Goal: Find specific page/section: Find specific page/section

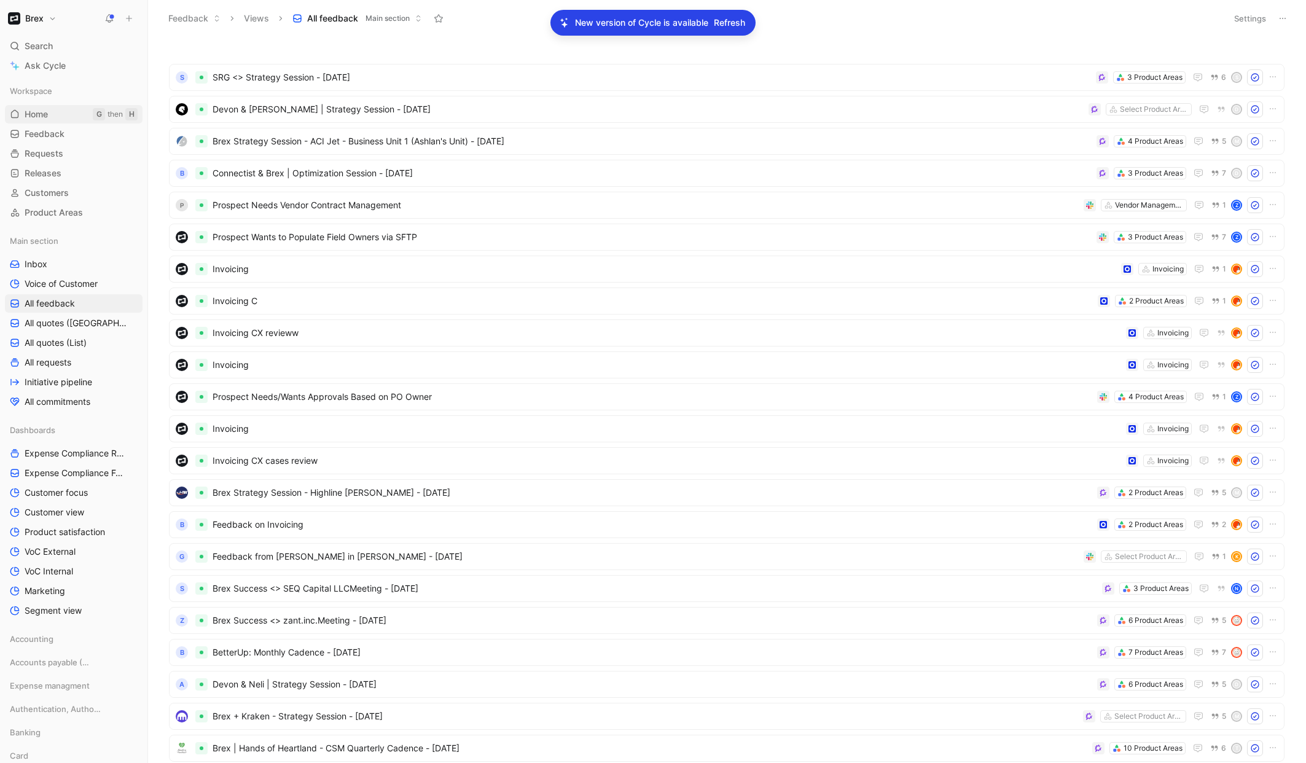
click at [36, 111] on span "Home" at bounding box center [36, 114] width 23 height 12
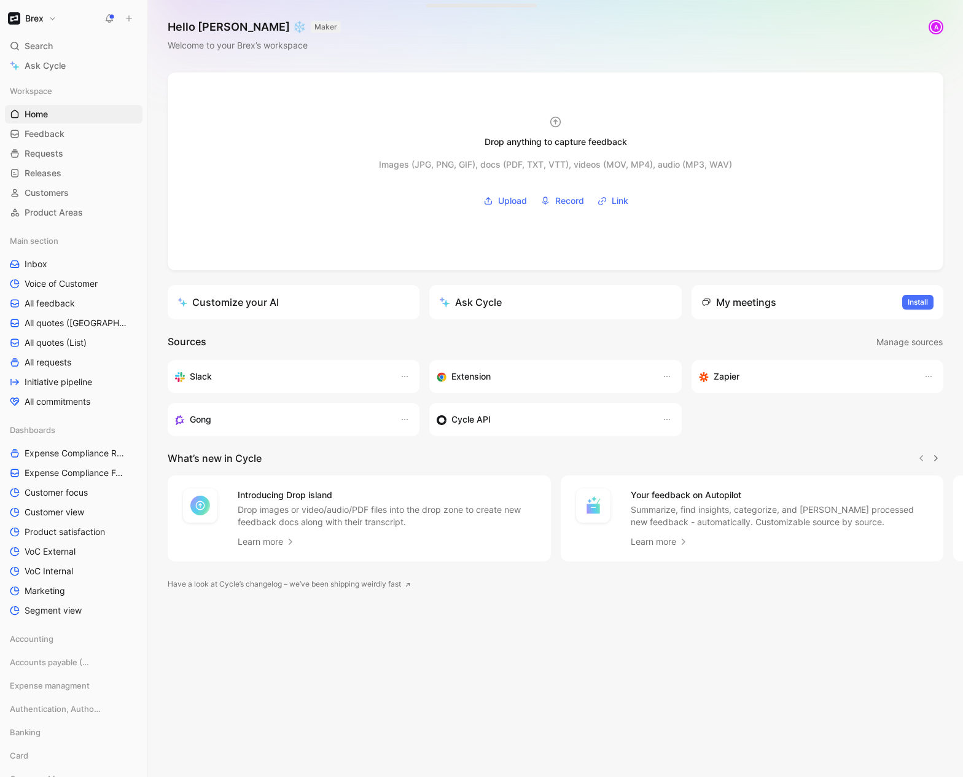
click at [58, 20] on button "Brex" at bounding box center [32, 18] width 55 height 17
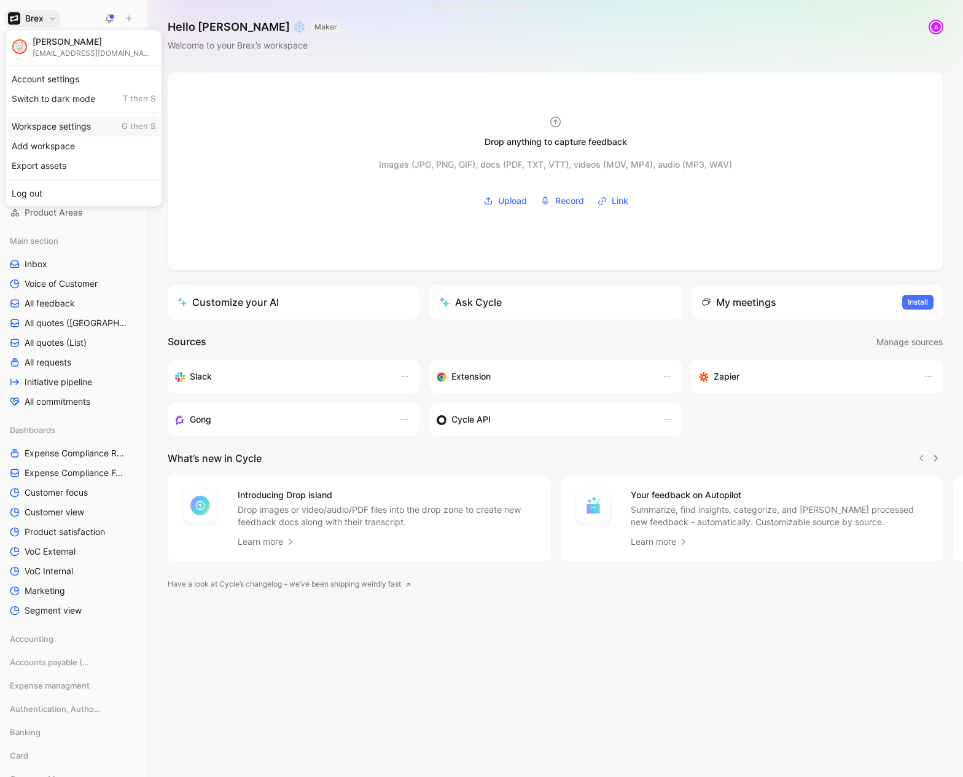
click at [55, 128] on div "Workspace settings G then S" at bounding box center [83, 127] width 151 height 20
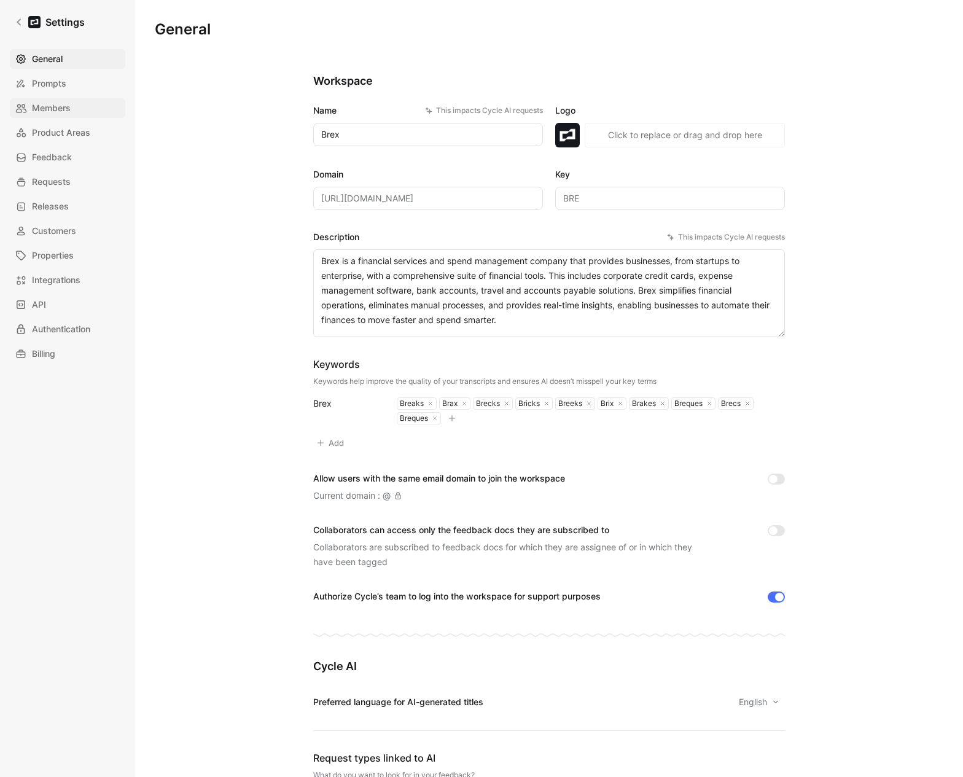
click at [52, 112] on span "Members" at bounding box center [51, 108] width 39 height 15
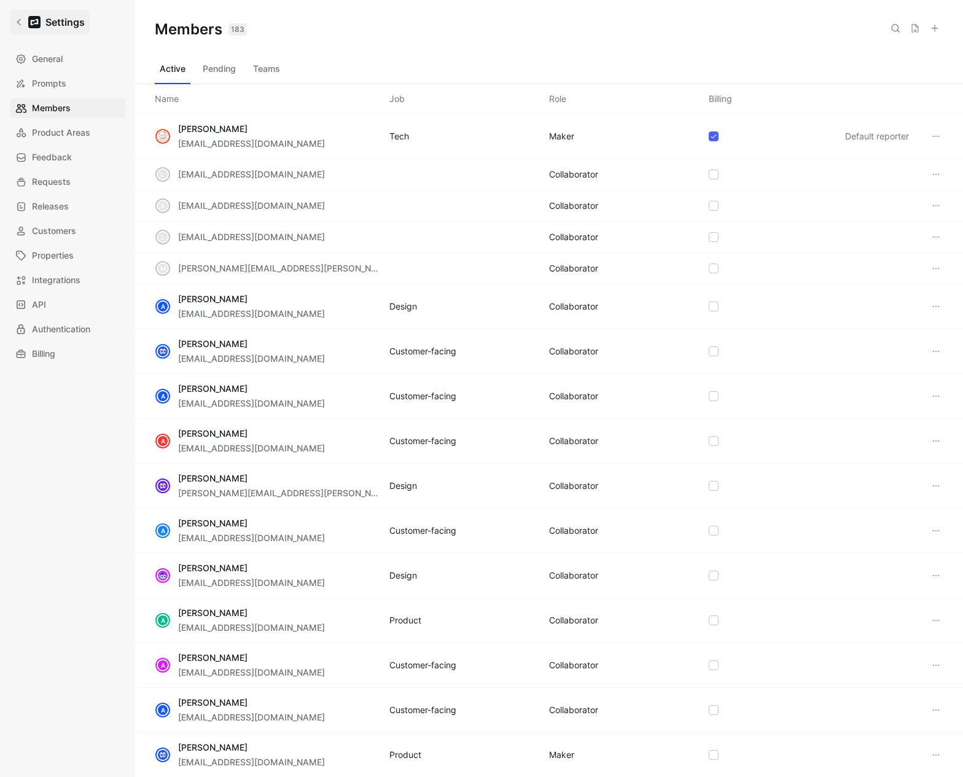
click at [15, 21] on icon at bounding box center [19, 22] width 9 height 9
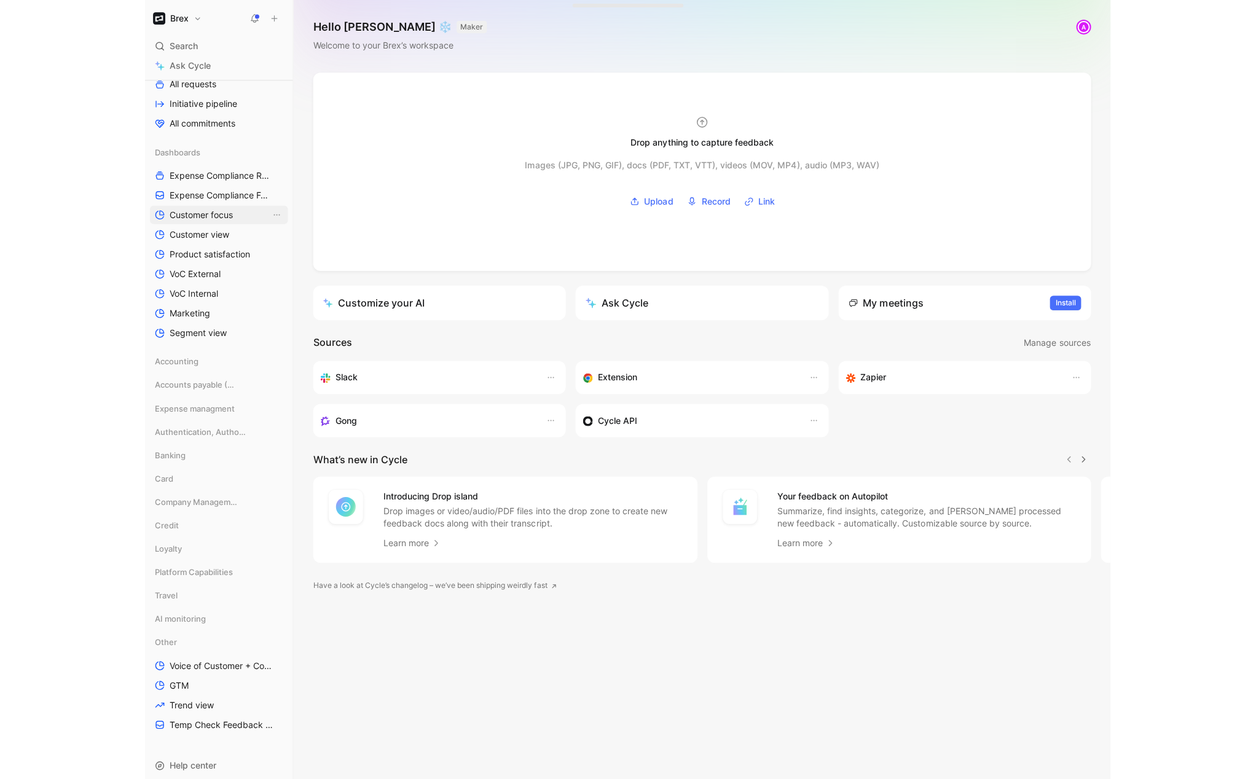
scroll to position [278, 0]
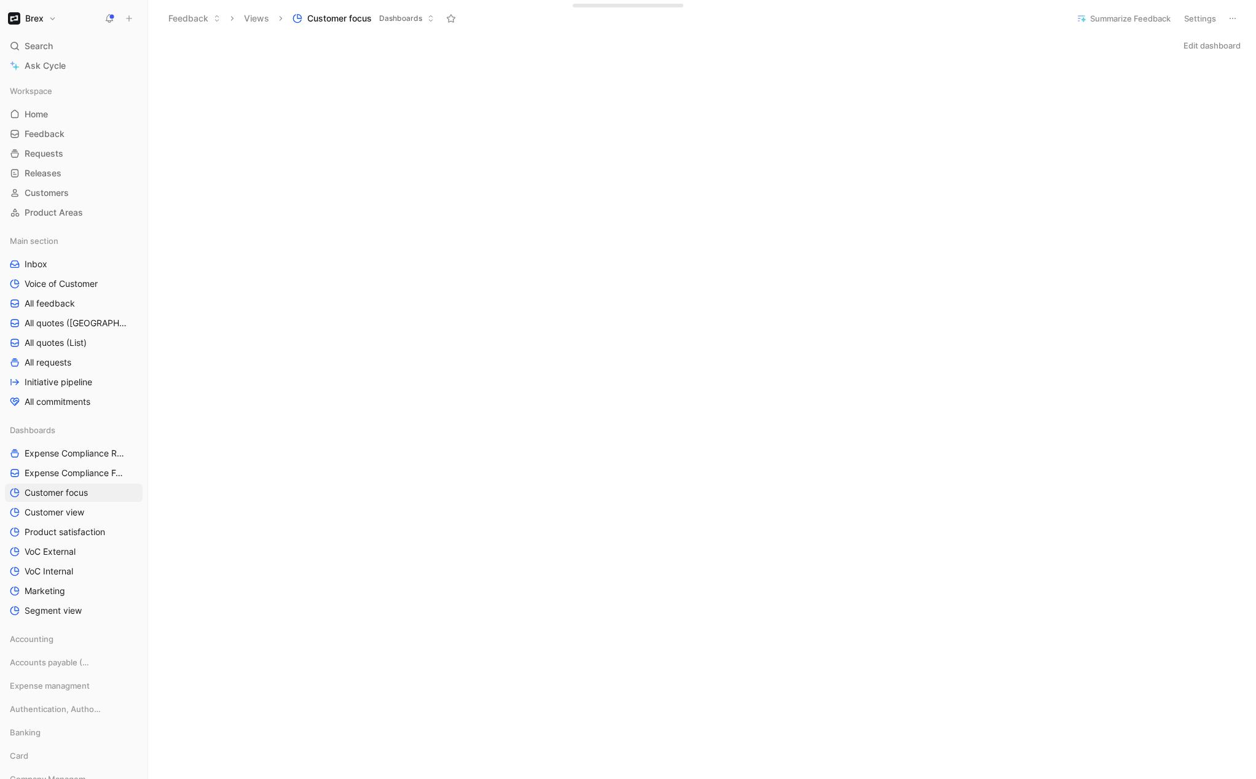
click at [963, 46] on button "Edit dashboard" at bounding box center [1212, 45] width 68 height 17
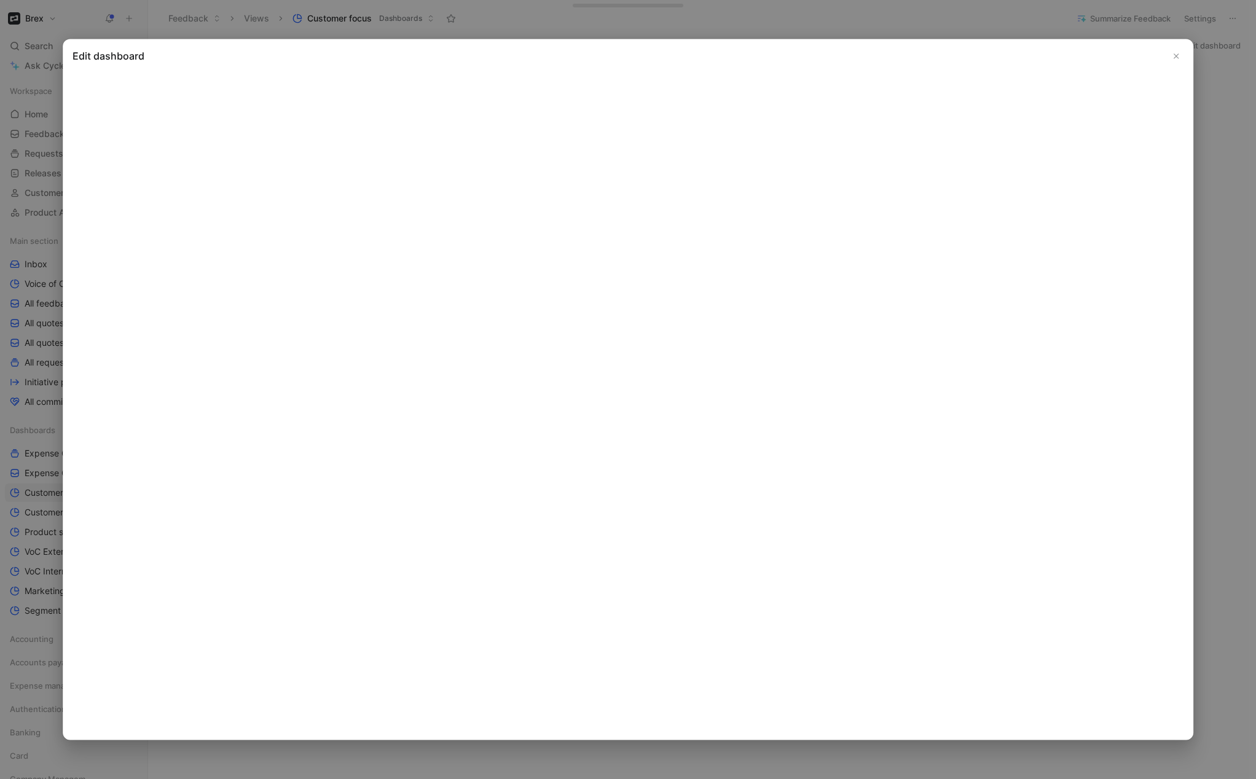
click at [963, 55] on icon "Close" at bounding box center [1175, 56] width 9 height 9
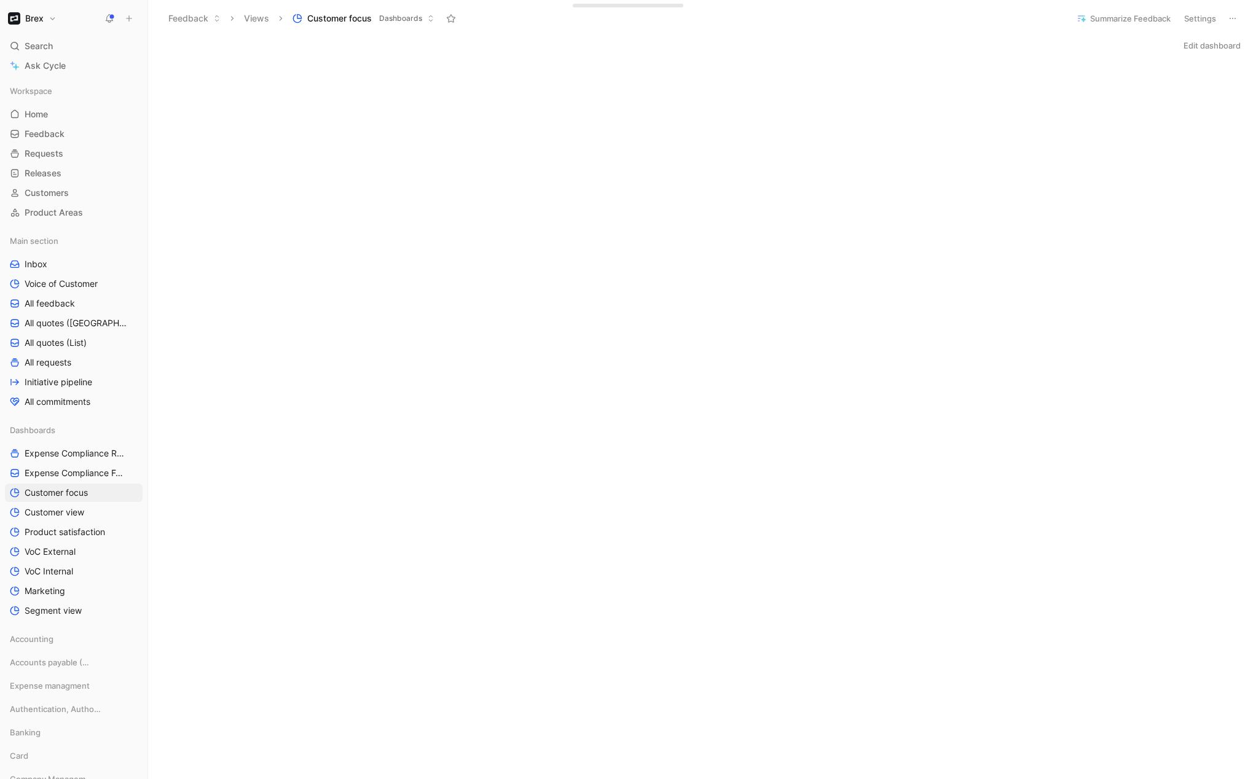
click at [963, 44] on button "Edit dashboard" at bounding box center [1212, 45] width 68 height 17
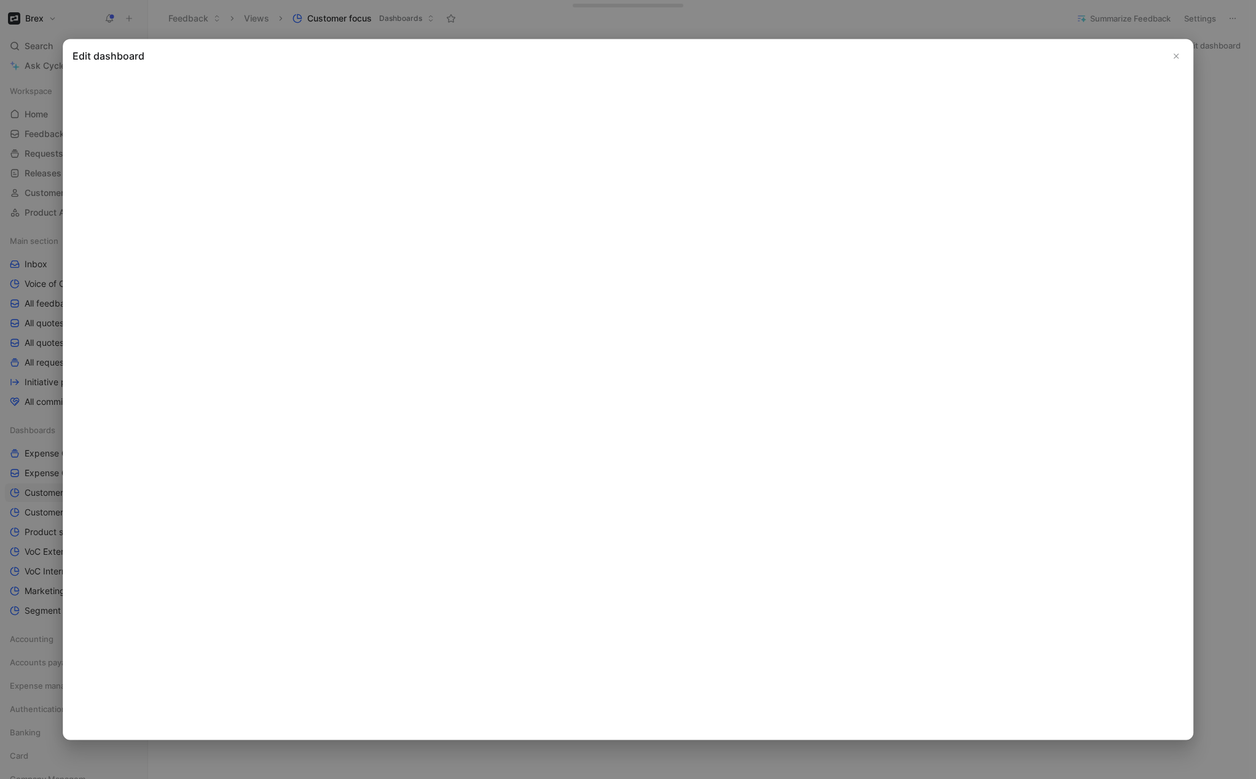
click at [963, 53] on icon "Close" at bounding box center [1175, 56] width 9 height 9
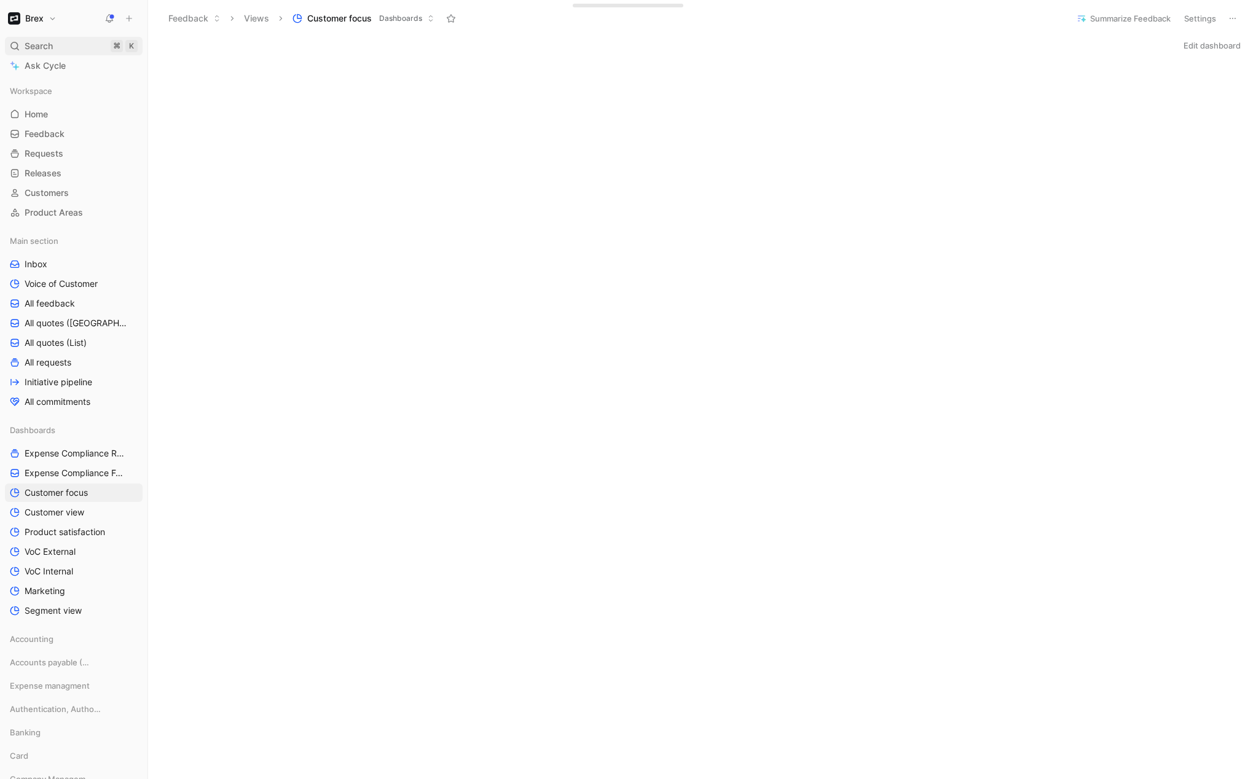
click at [64, 45] on div "Search ⌘ K" at bounding box center [74, 46] width 138 height 18
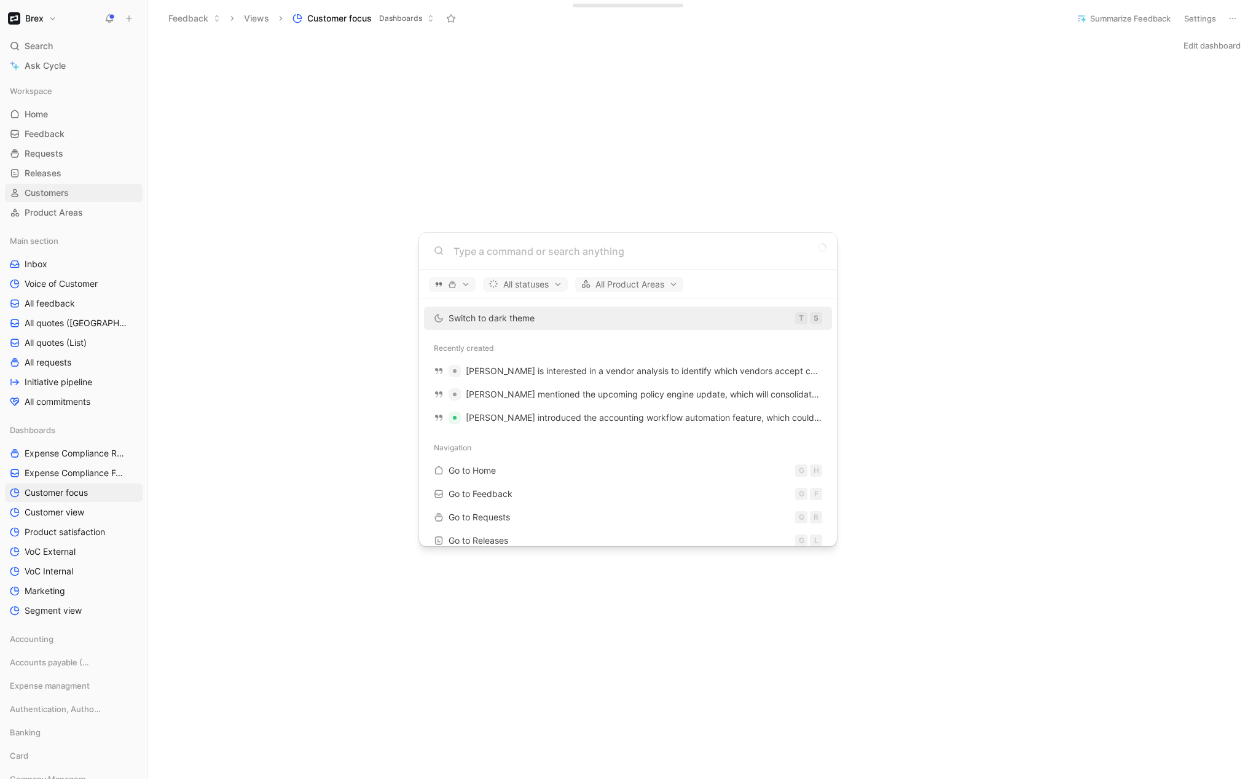
click at [63, 196] on body "Brex Search ⌘ K Ask Cycle Workspace Home G then H Feedback G then F Requests G …" at bounding box center [628, 389] width 1256 height 779
click at [60, 195] on span "Customers" at bounding box center [47, 193] width 44 height 12
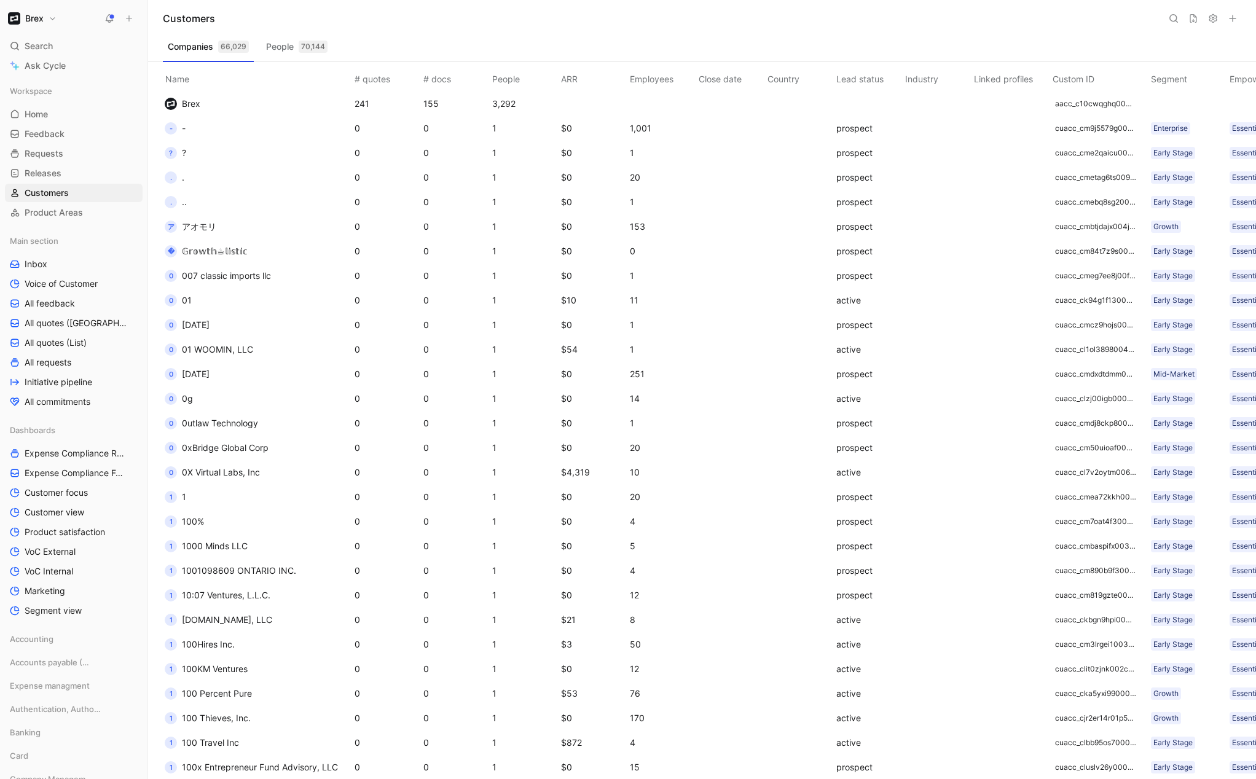
click at [963, 23] on icon at bounding box center [1173, 19] width 10 height 10
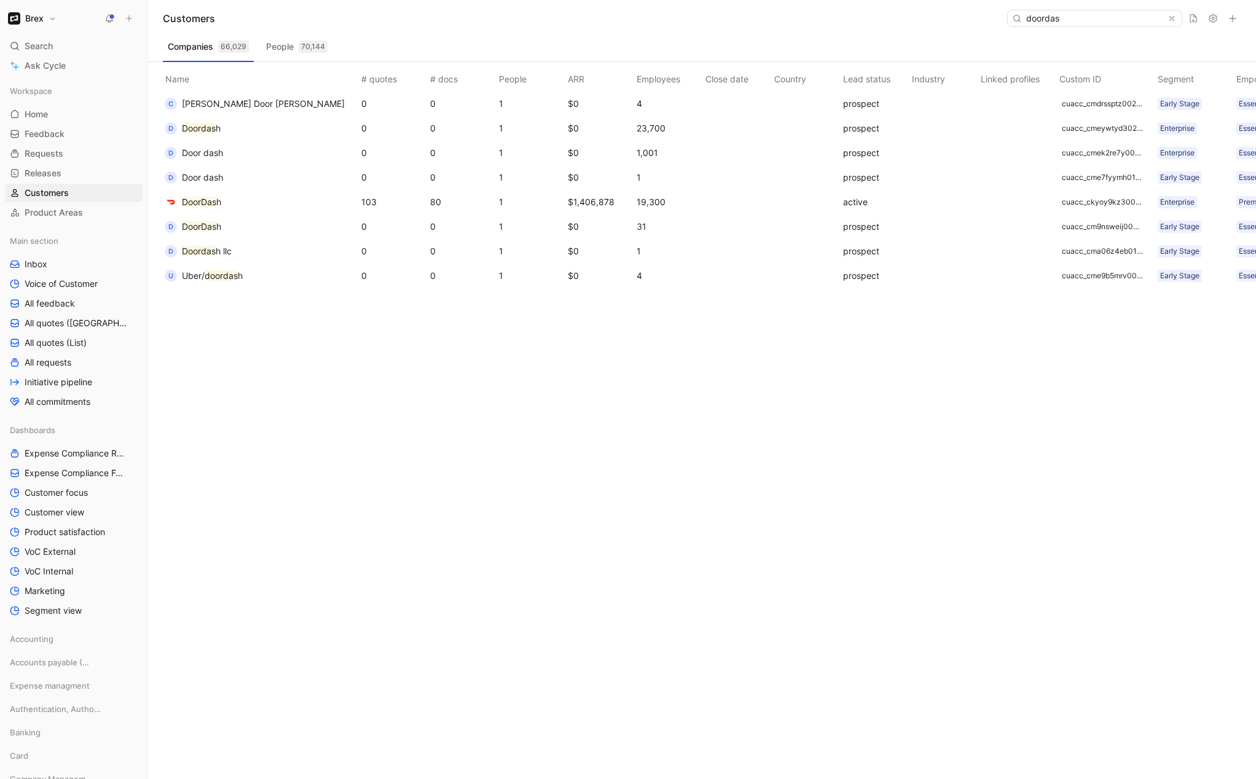
type input "doordas"
click at [201, 195] on span "DoorDas h" at bounding box center [201, 202] width 39 height 15
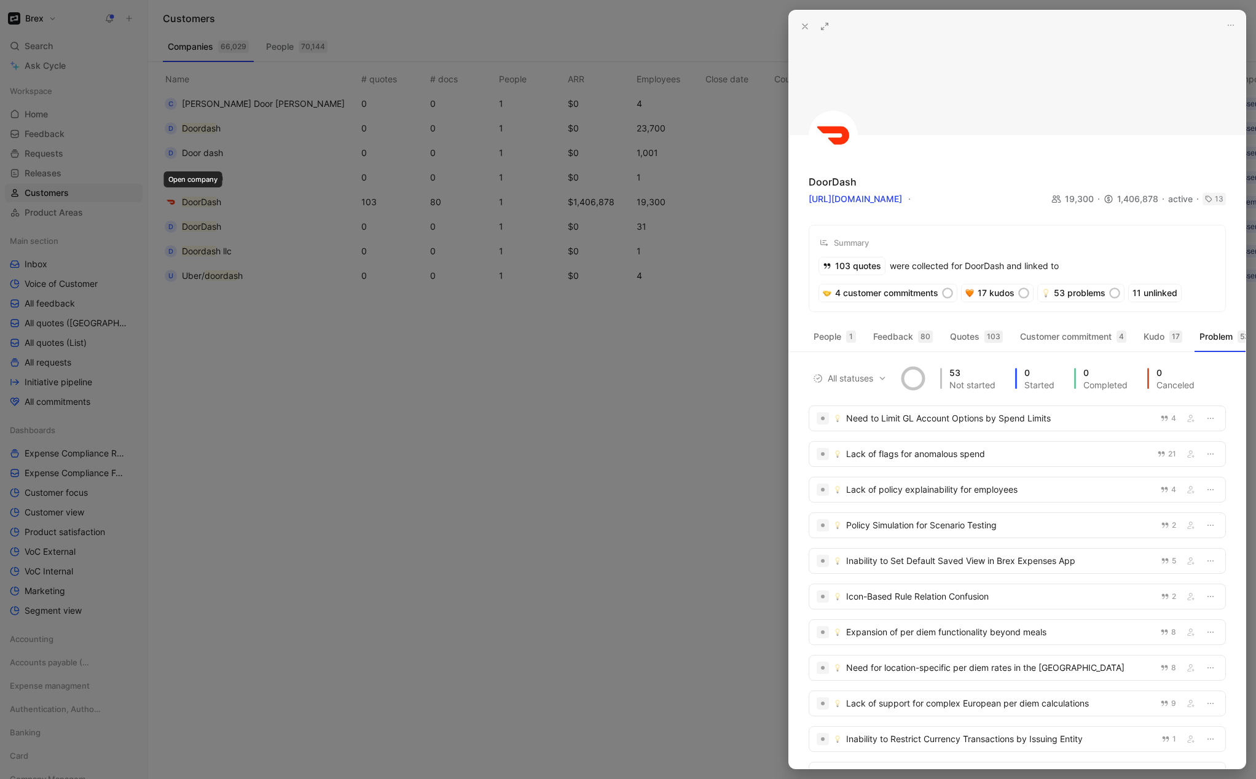
click at [810, 29] on button at bounding box center [804, 26] width 17 height 17
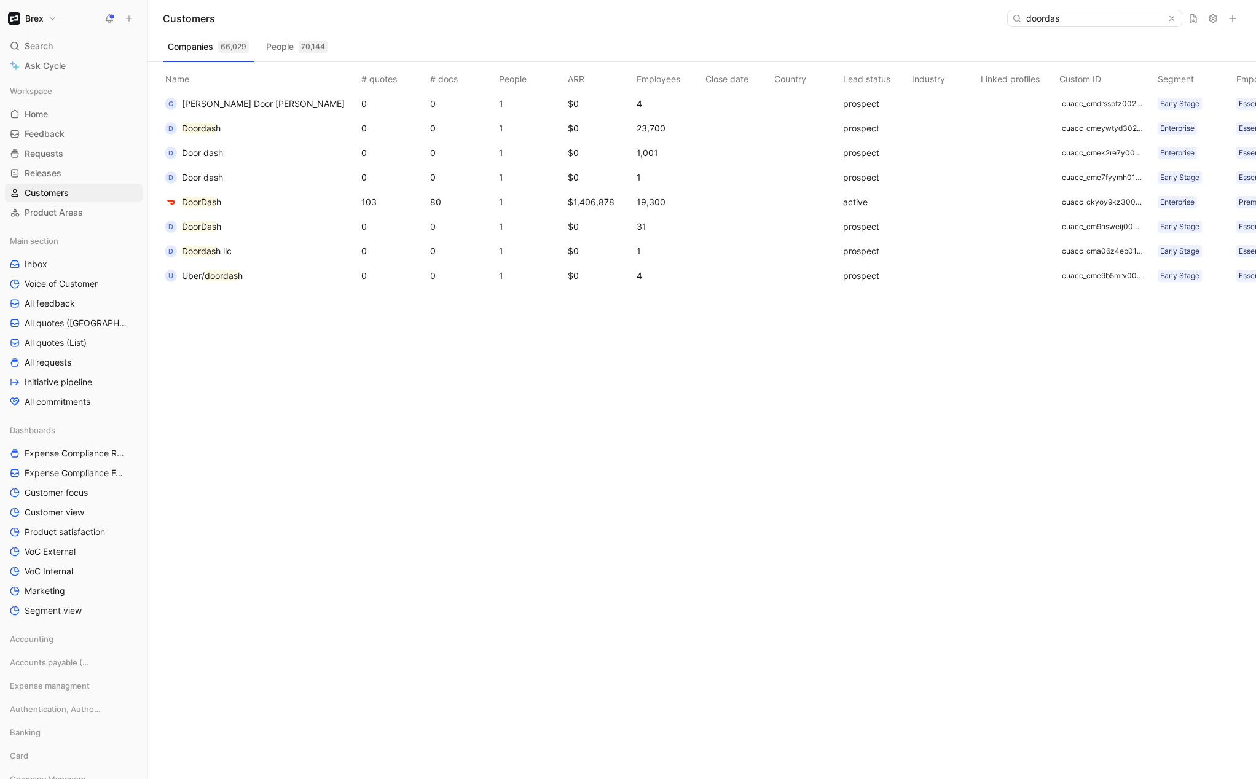
click at [261, 211] on td "DoorDas h" at bounding box center [258, 202] width 201 height 25
click at [192, 193] on button "DoorDas h" at bounding box center [192, 202] width 65 height 20
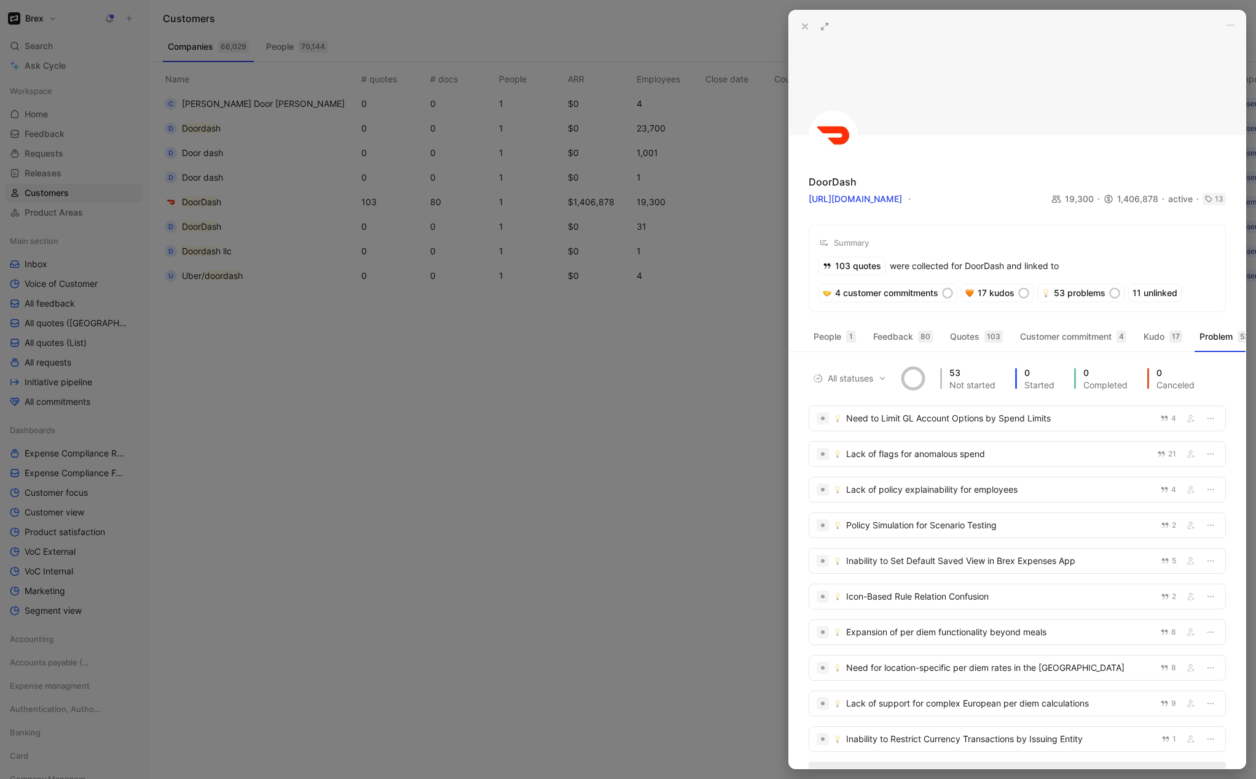
click at [826, 26] on icon at bounding box center [824, 26] width 10 height 10
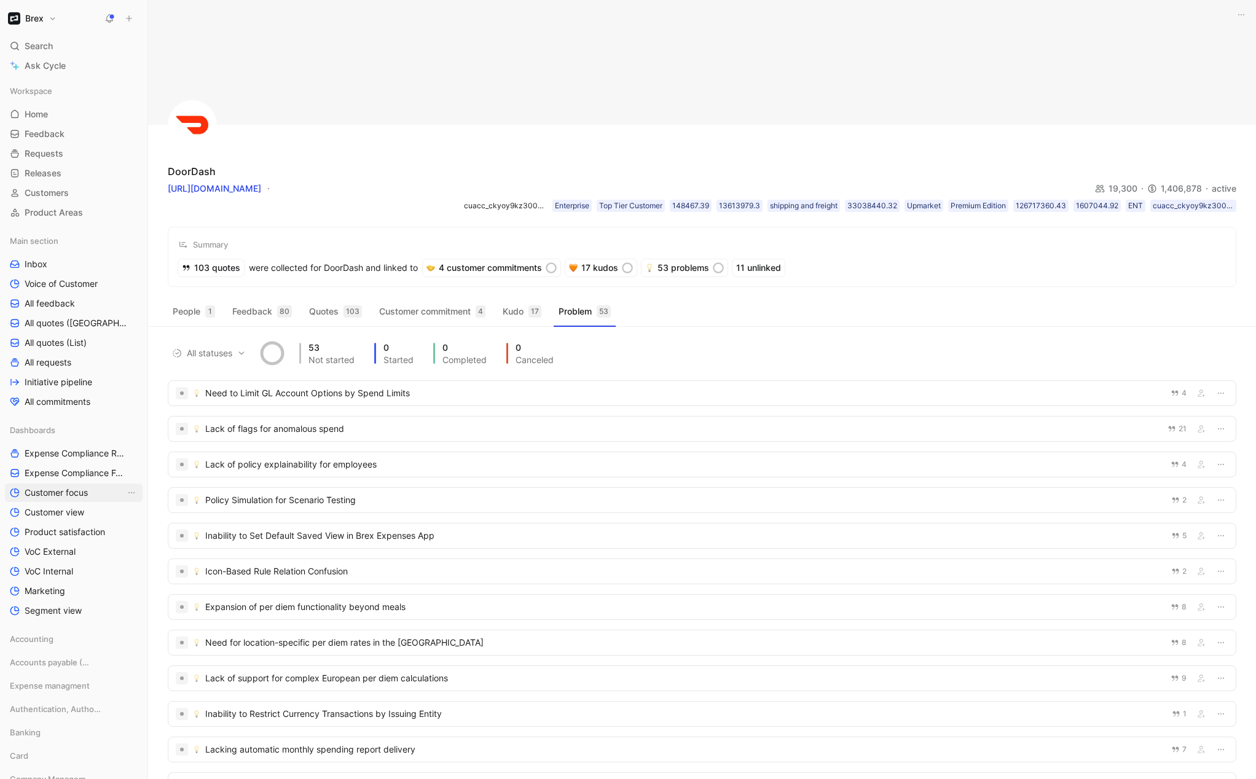
click at [95, 496] on link "Customer focus" at bounding box center [74, 492] width 138 height 18
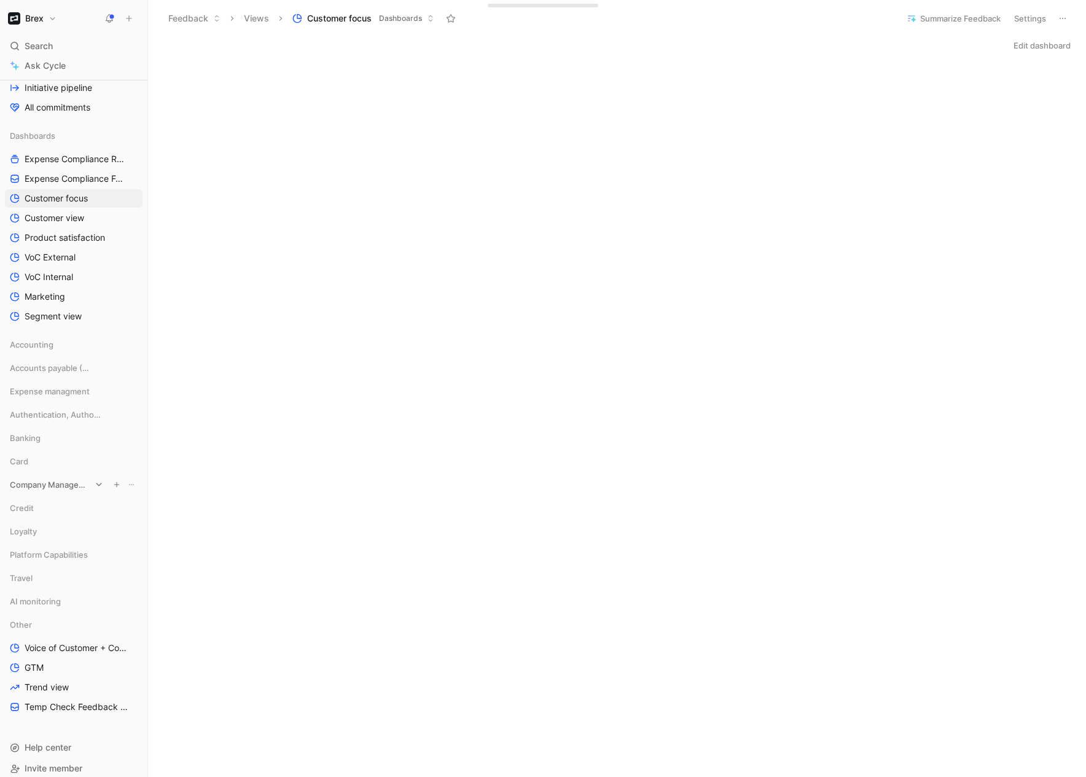
scroll to position [305, 0]
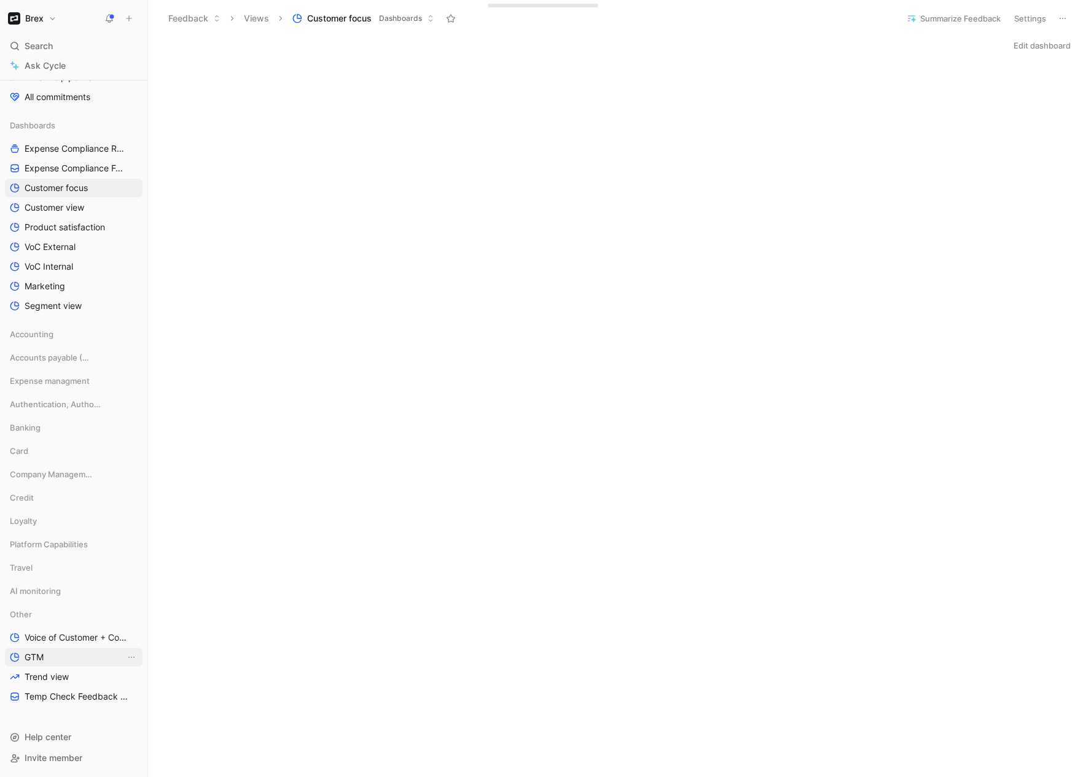
click at [35, 660] on span "GTM" at bounding box center [34, 657] width 19 height 12
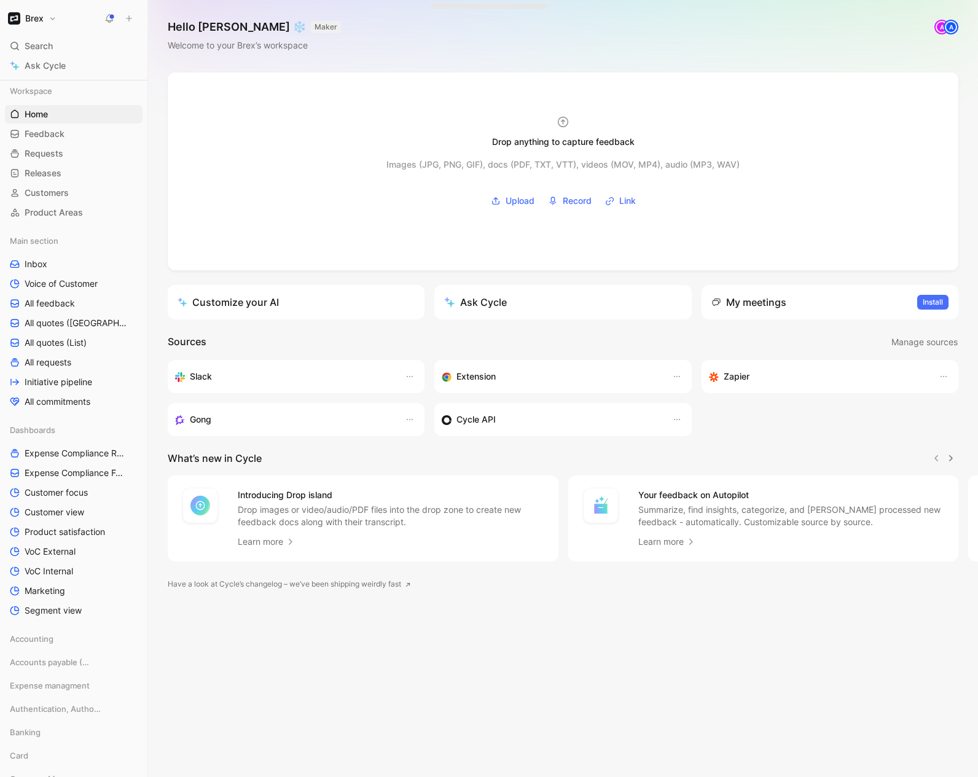
scroll to position [278, 0]
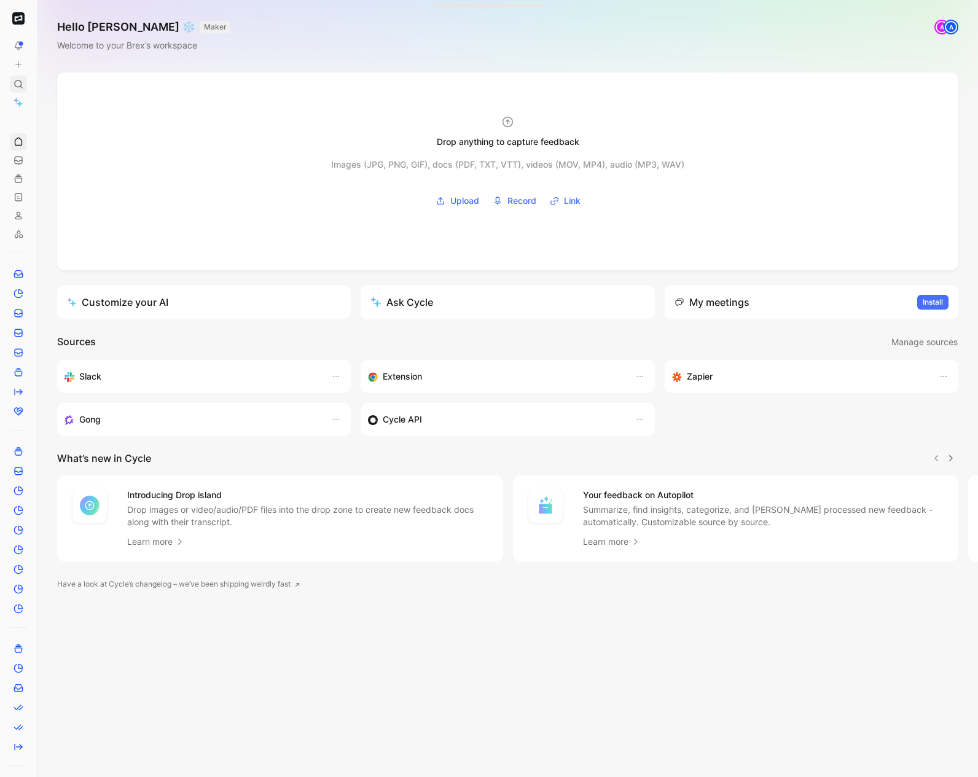
click at [17, 85] on icon at bounding box center [19, 84] width 10 height 10
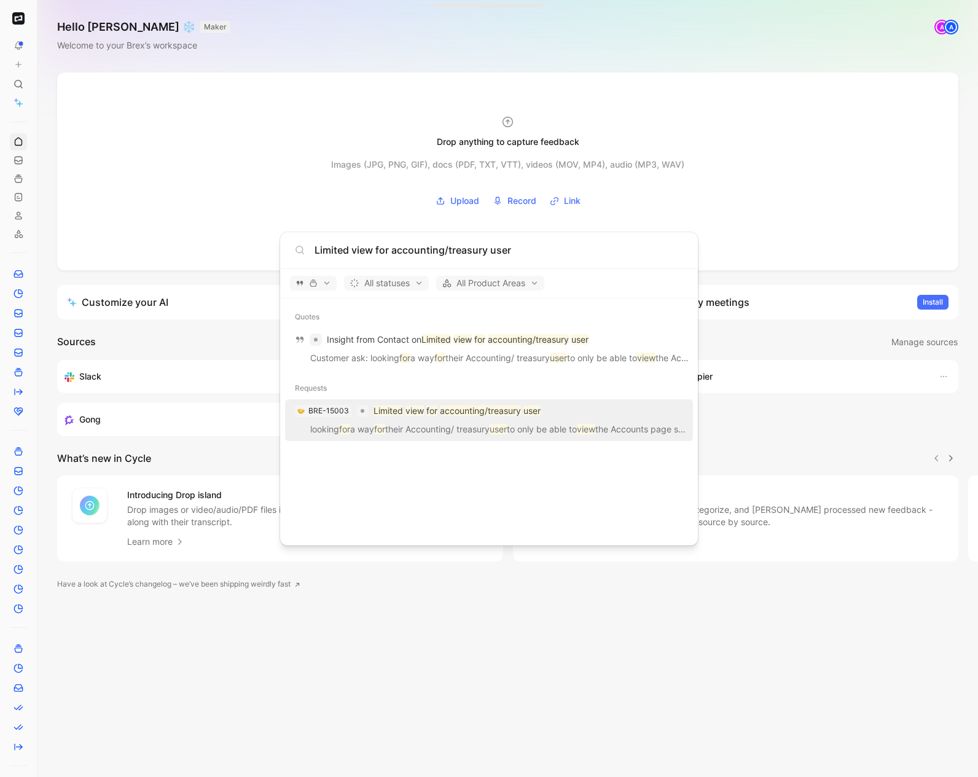
type input "Limited view for accounting/treasury user"
click at [484, 409] on mark "accounting/treasury" at bounding box center [480, 410] width 81 height 10
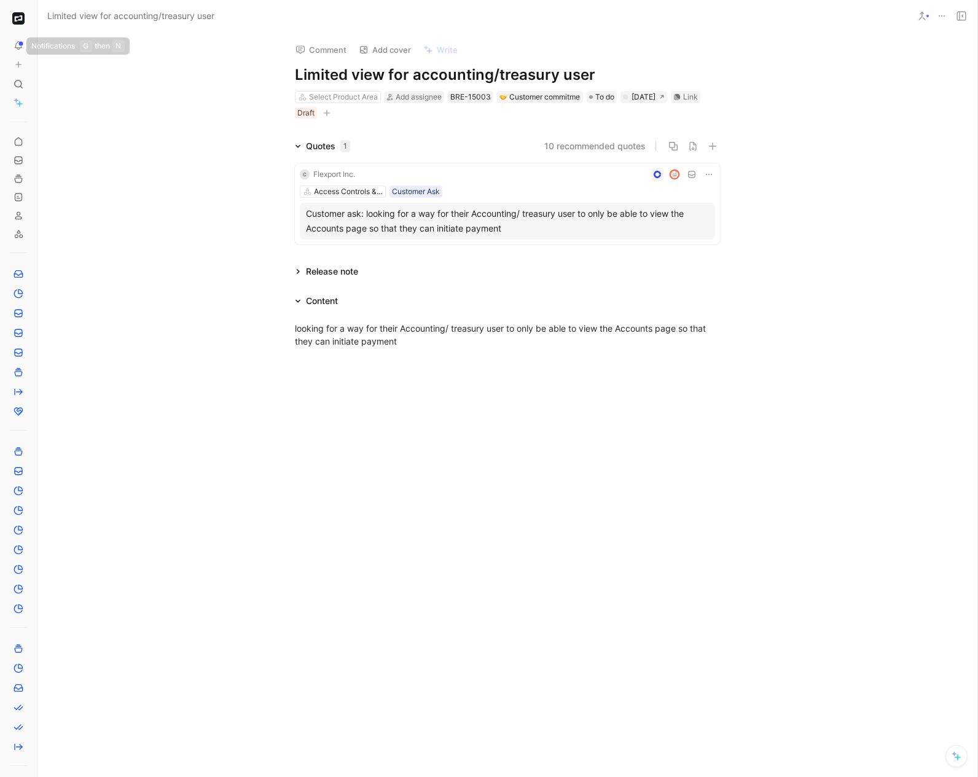
click at [24, 41] on button at bounding box center [18, 45] width 17 height 17
click at [23, 22] on img "button" at bounding box center [18, 18] width 12 height 12
drag, startPoint x: 139, startPoint y: 346, endPoint x: 76, endPoint y: 248, distance: 117.4
click at [138, 342] on div at bounding box center [489, 388] width 978 height 777
click at [45, 21] on icon at bounding box center [41, 19] width 10 height 10
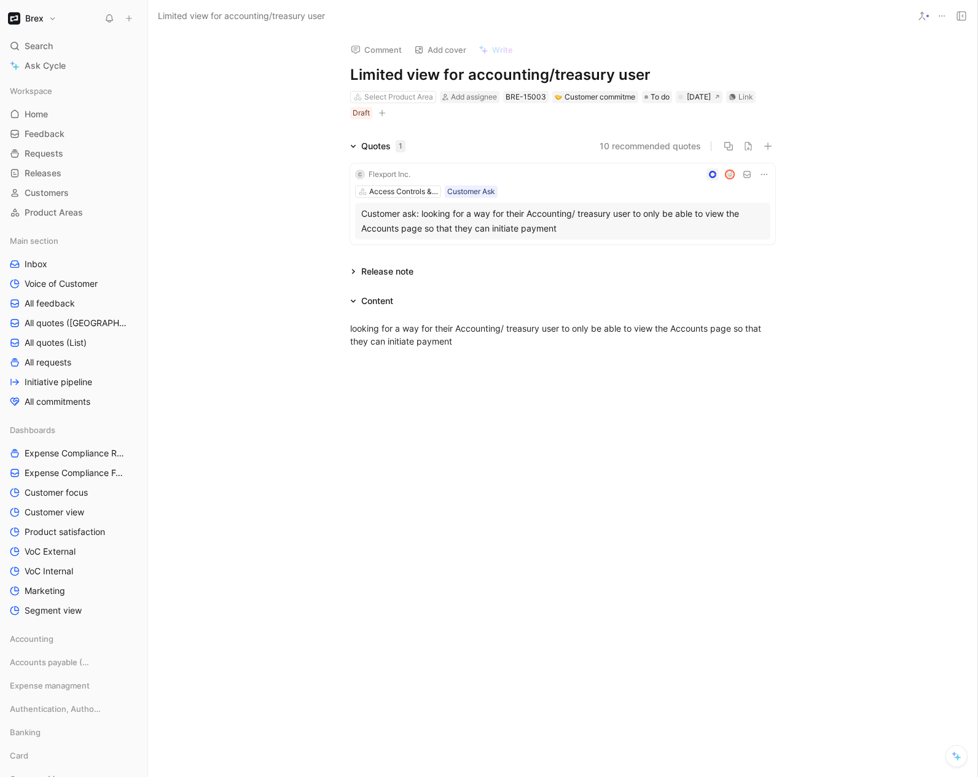
click at [49, 21] on button "Brex" at bounding box center [32, 18] width 55 height 17
click at [66, 125] on div "Workspace settings G then S" at bounding box center [83, 127] width 151 height 20
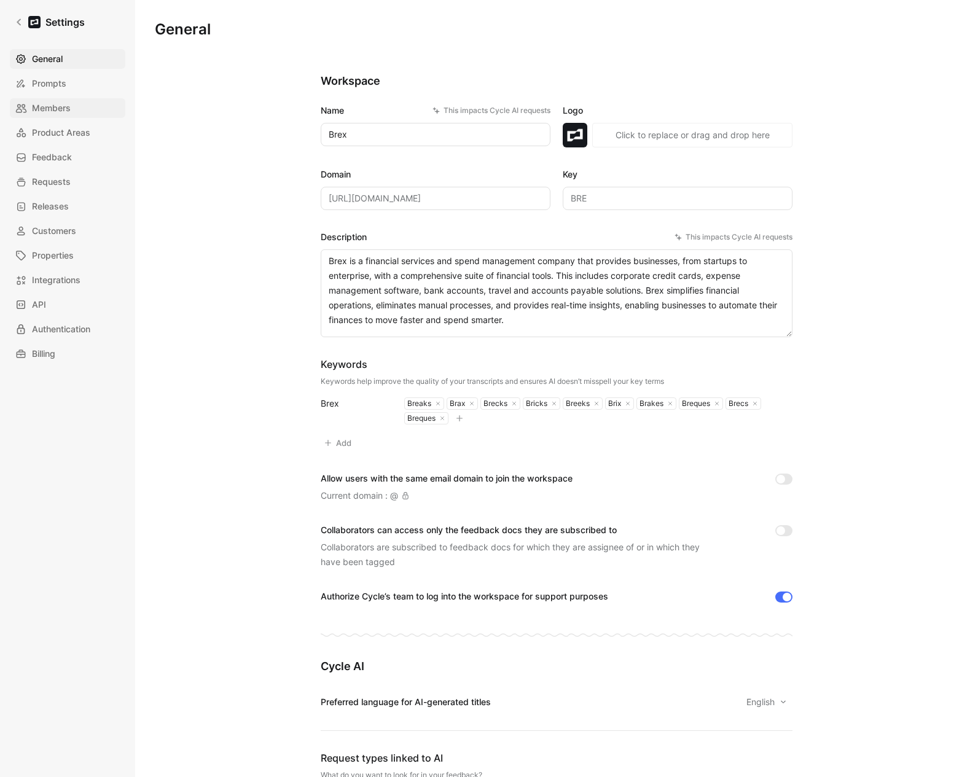
click at [61, 109] on span "Members" at bounding box center [51, 108] width 39 height 15
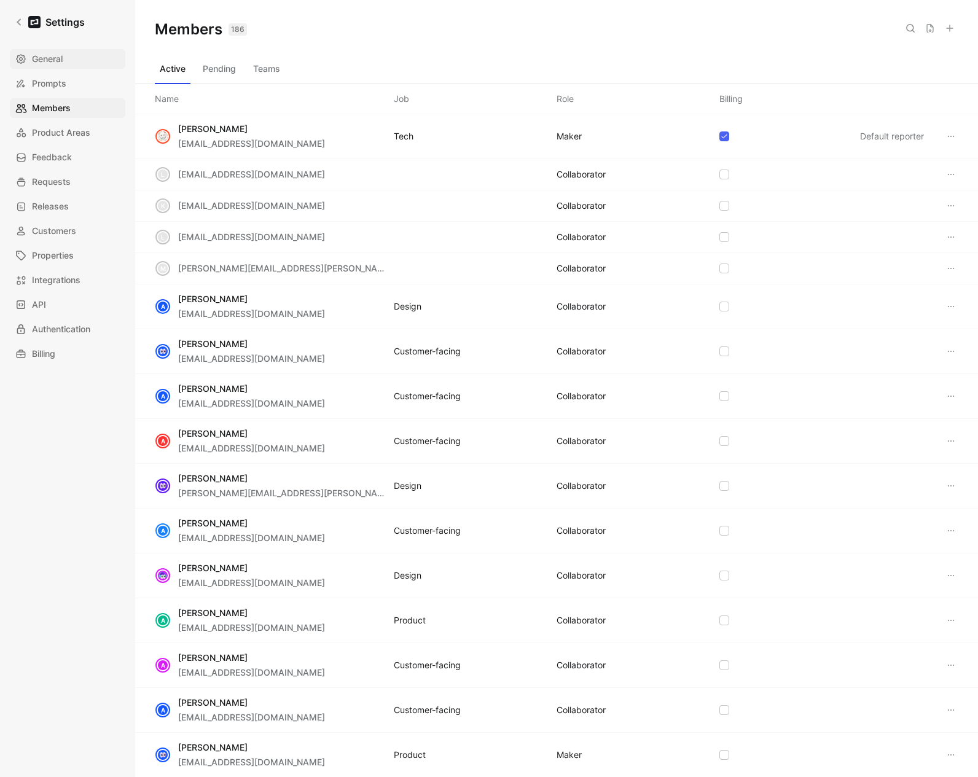
click at [48, 60] on span "General" at bounding box center [47, 59] width 31 height 15
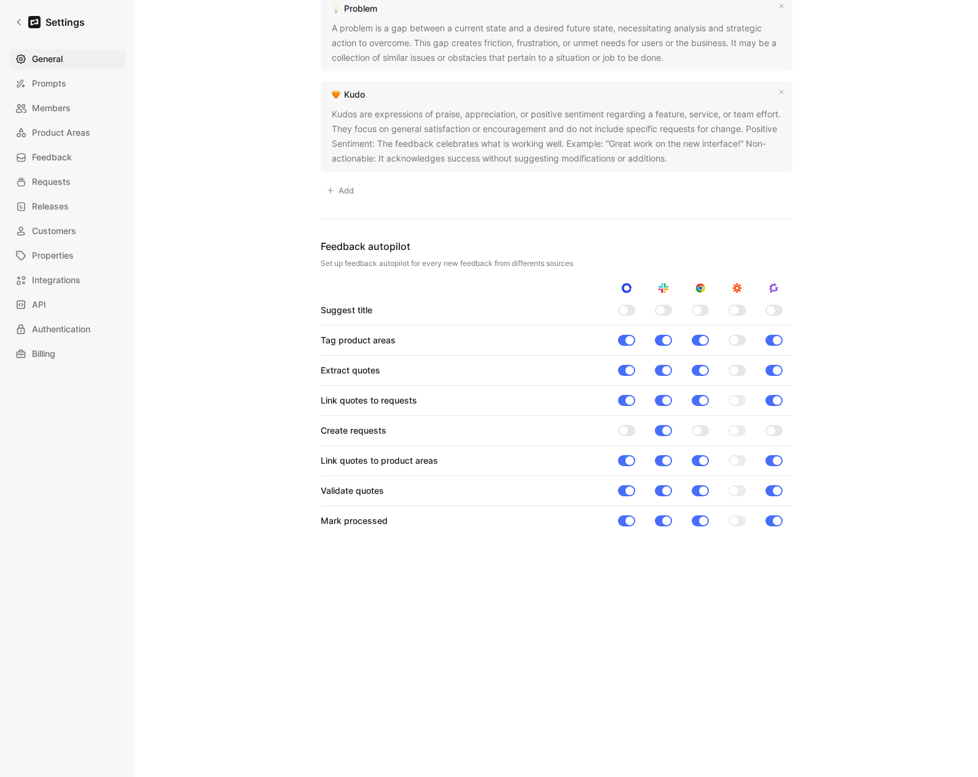
scroll to position [807, 0]
drag, startPoint x: 847, startPoint y: 275, endPoint x: 817, endPoint y: 277, distance: 30.2
drag, startPoint x: 784, startPoint y: 582, endPoint x: 794, endPoint y: 530, distance: 52.5
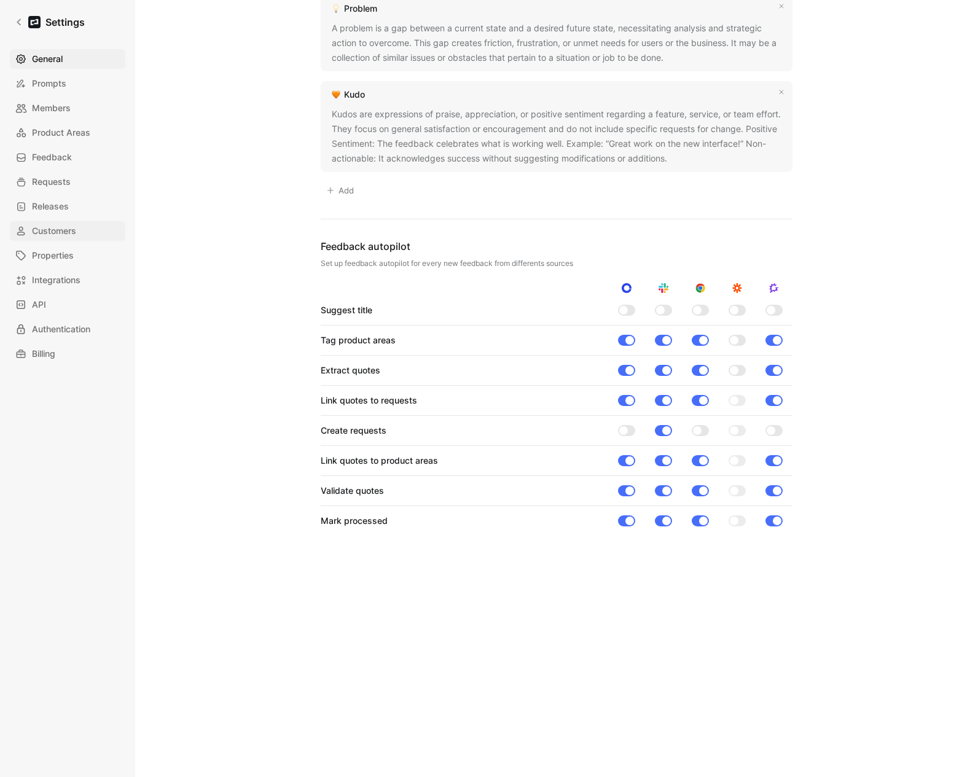
click at [60, 224] on span "Customers" at bounding box center [54, 231] width 44 height 15
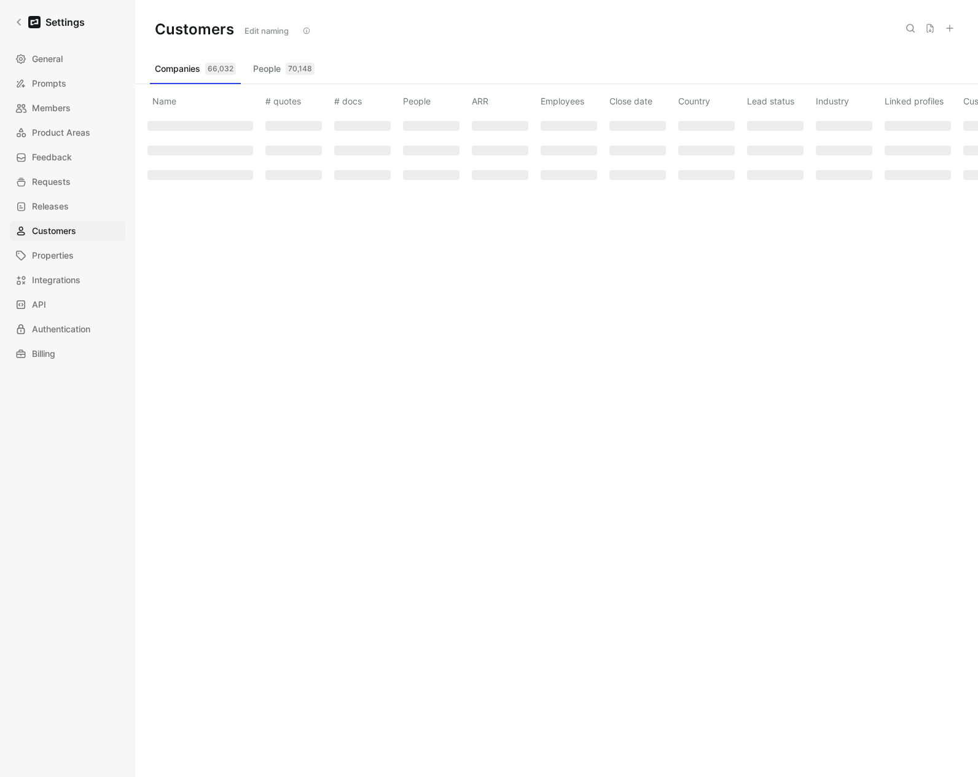
click at [908, 29] on icon at bounding box center [910, 28] width 10 height 10
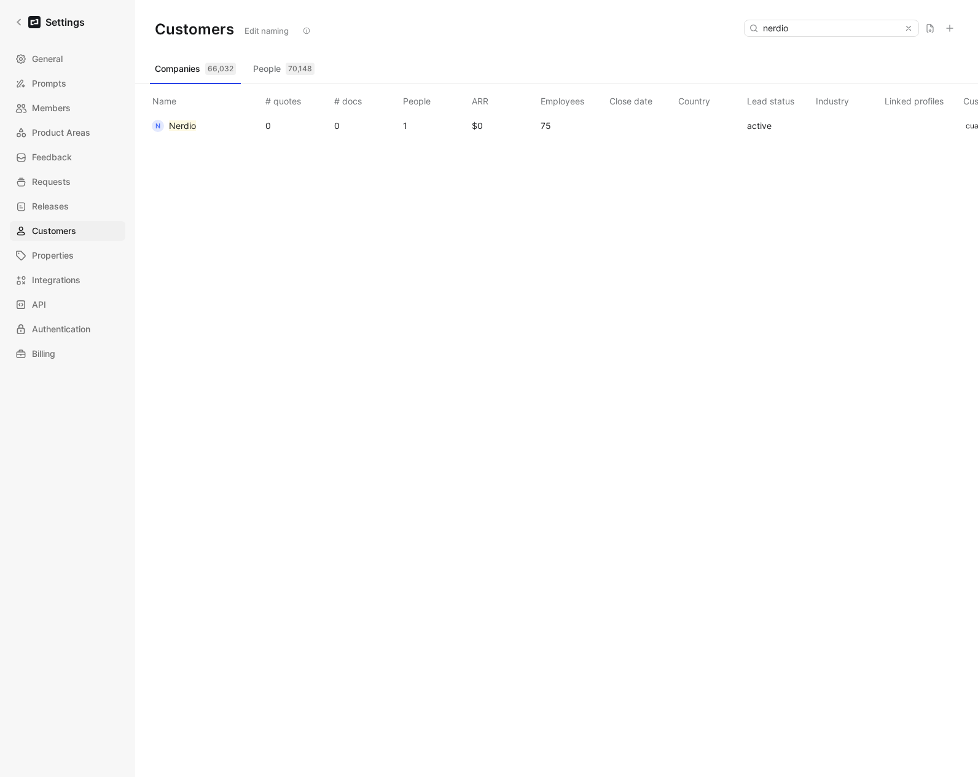
type input "nerdio"
click at [198, 130] on button "N Nerdio" at bounding box center [173, 126] width 53 height 20
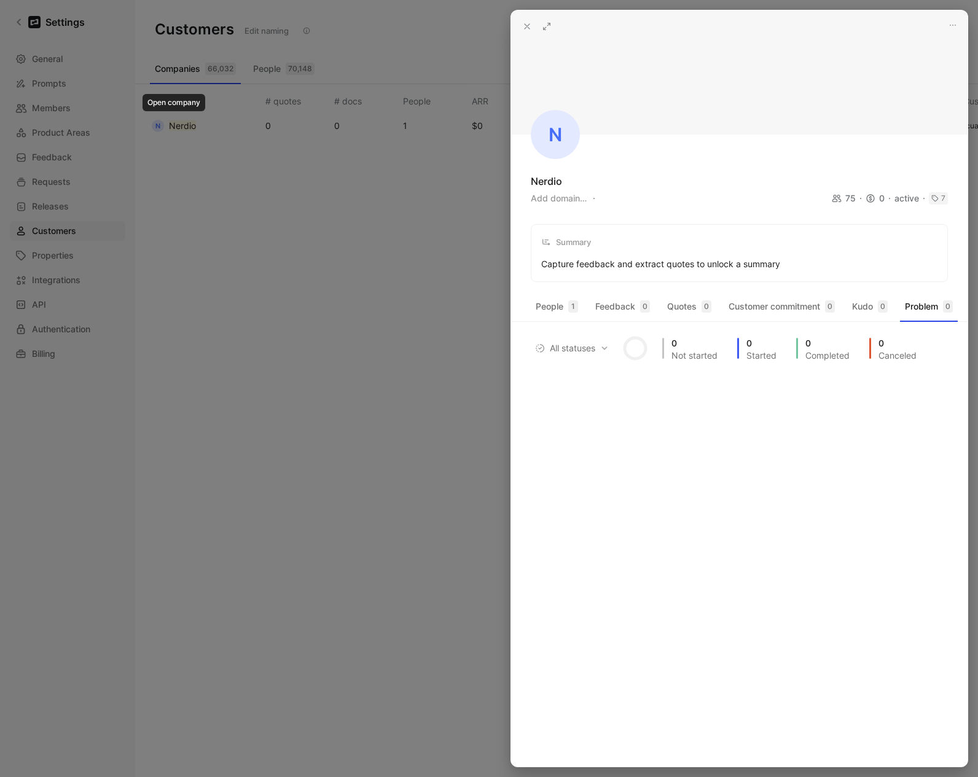
click at [548, 28] on icon at bounding box center [547, 26] width 10 height 10
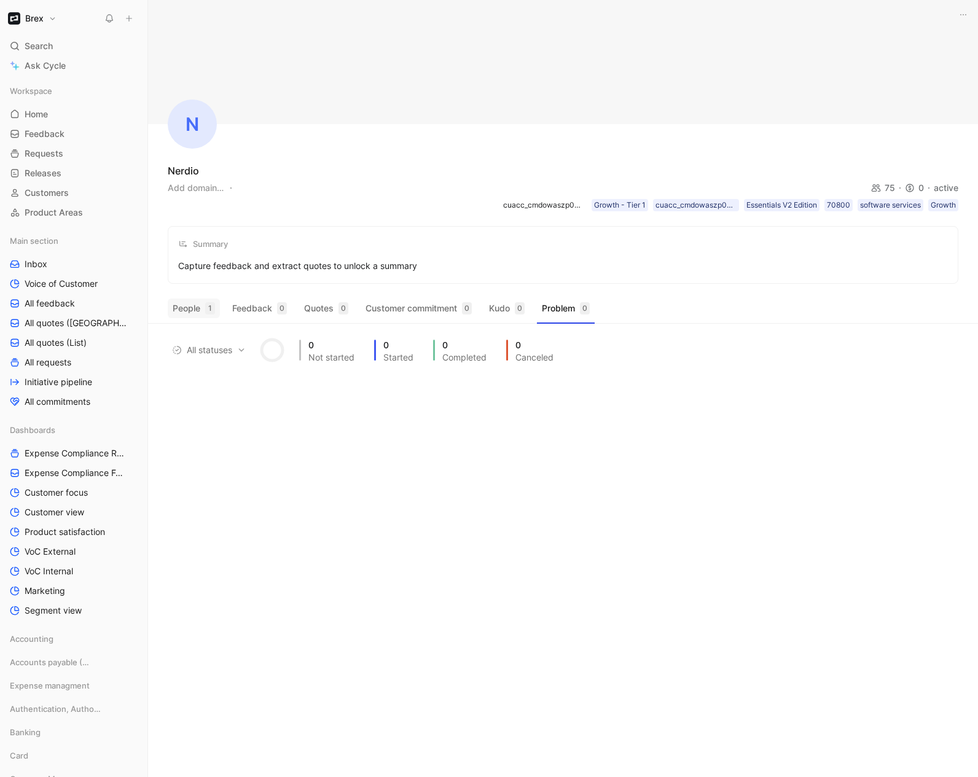
click at [201, 312] on button "People 1" at bounding box center [194, 309] width 52 height 20
click at [268, 314] on button "Feedback 0" at bounding box center [259, 309] width 64 height 20
